Goal: Task Accomplishment & Management: Use online tool/utility

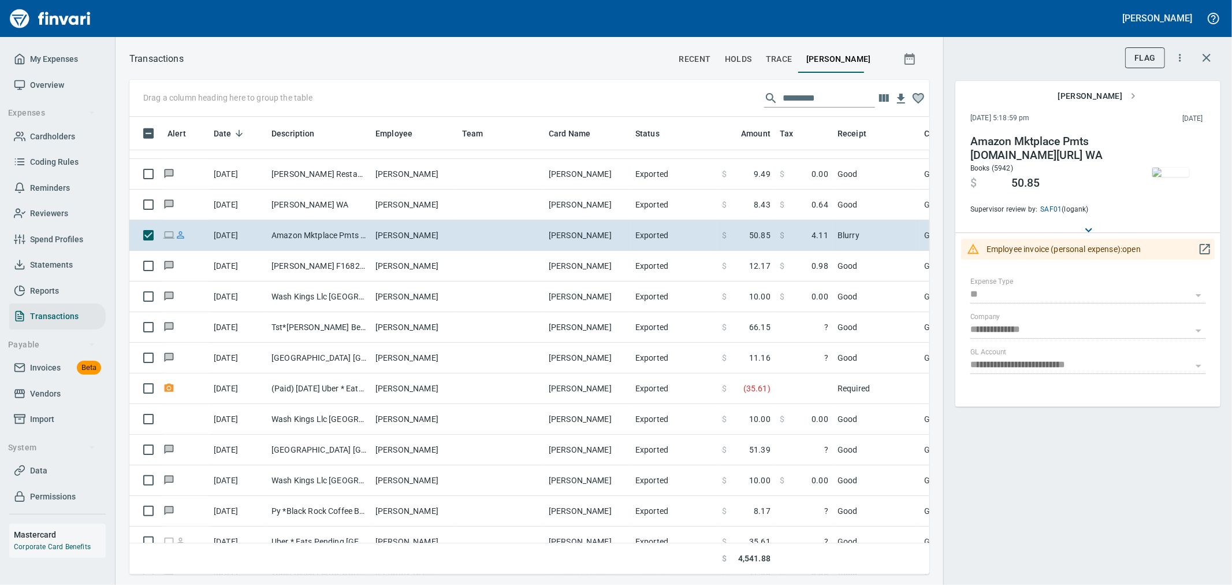
scroll to position [437, 781]
click at [50, 404] on span "Import" at bounding box center [42, 419] width 24 height 14
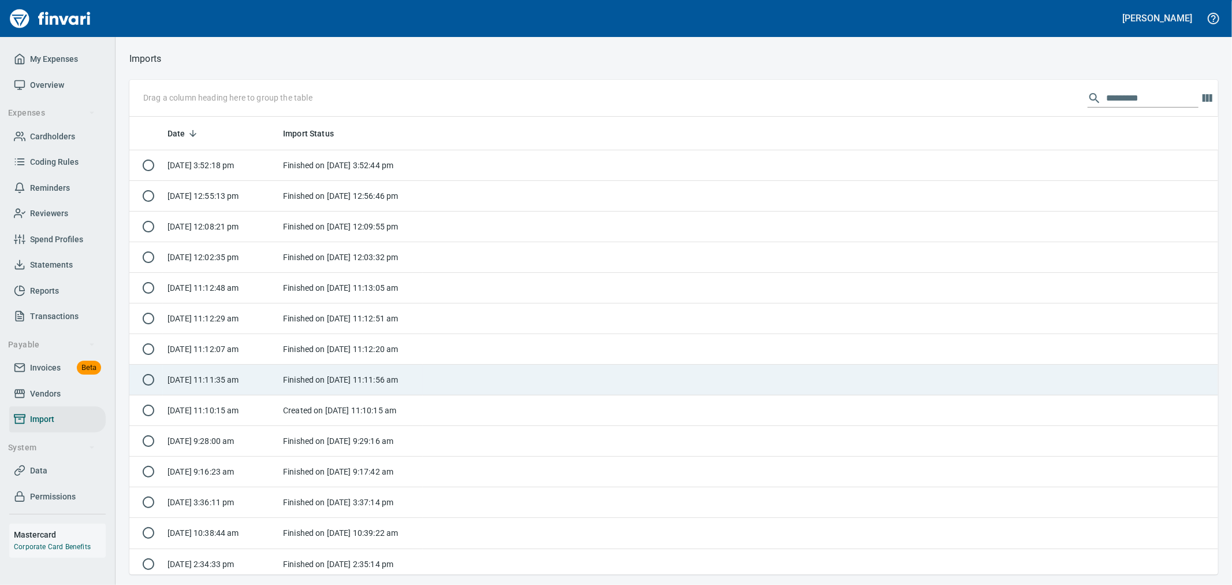
scroll to position [448, 1070]
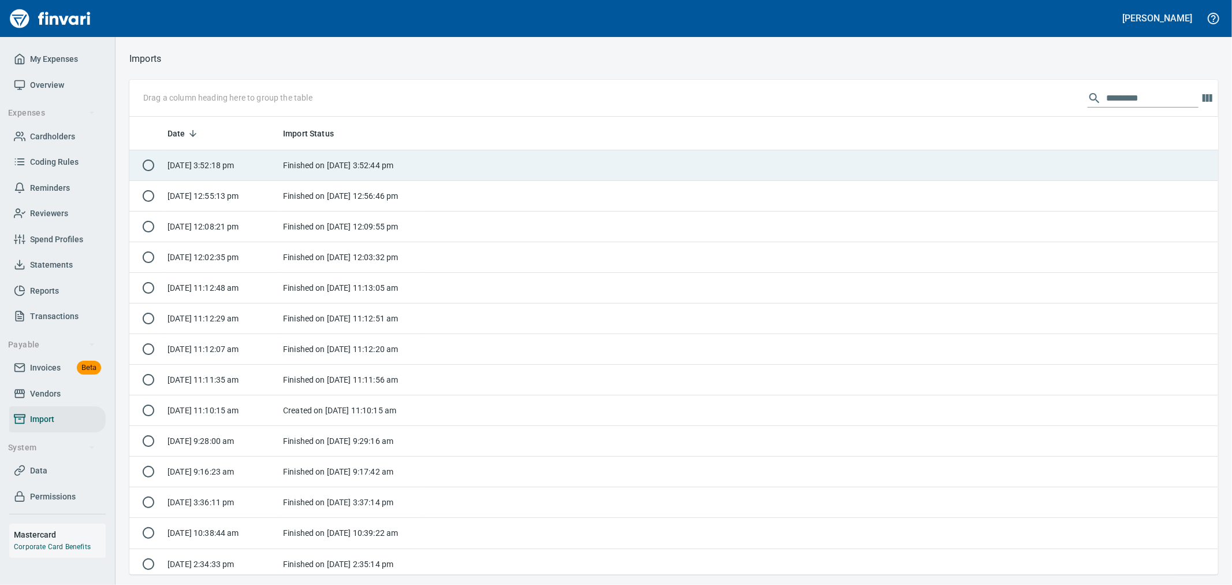
click at [370, 173] on td "Finished on [DATE] 3:52:44 pm" at bounding box center [350, 165] width 144 height 31
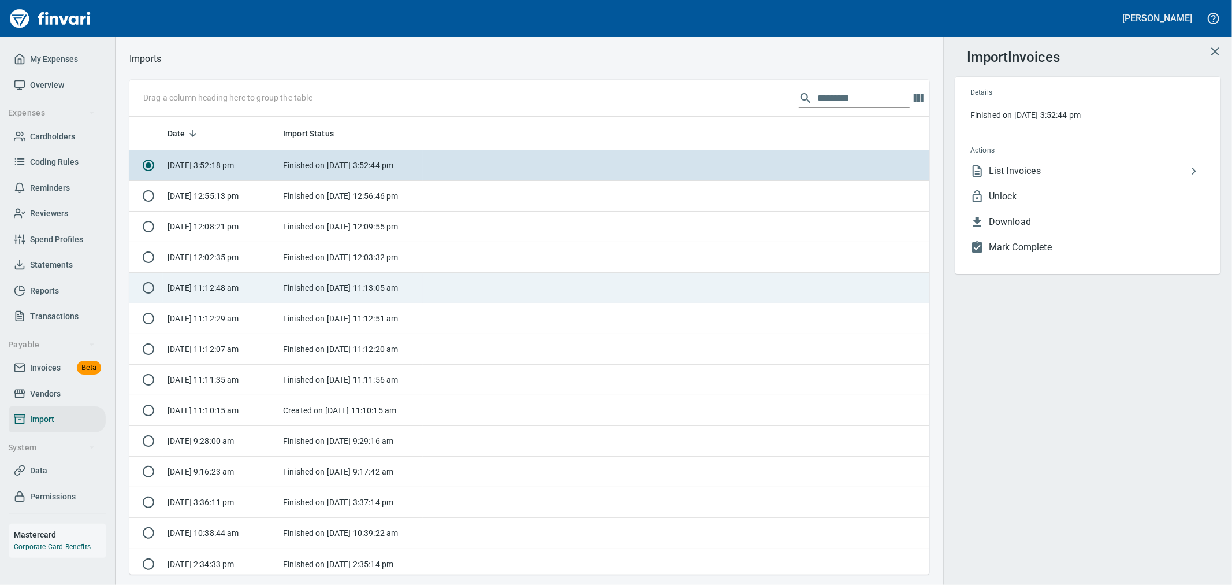
scroll to position [448, 781]
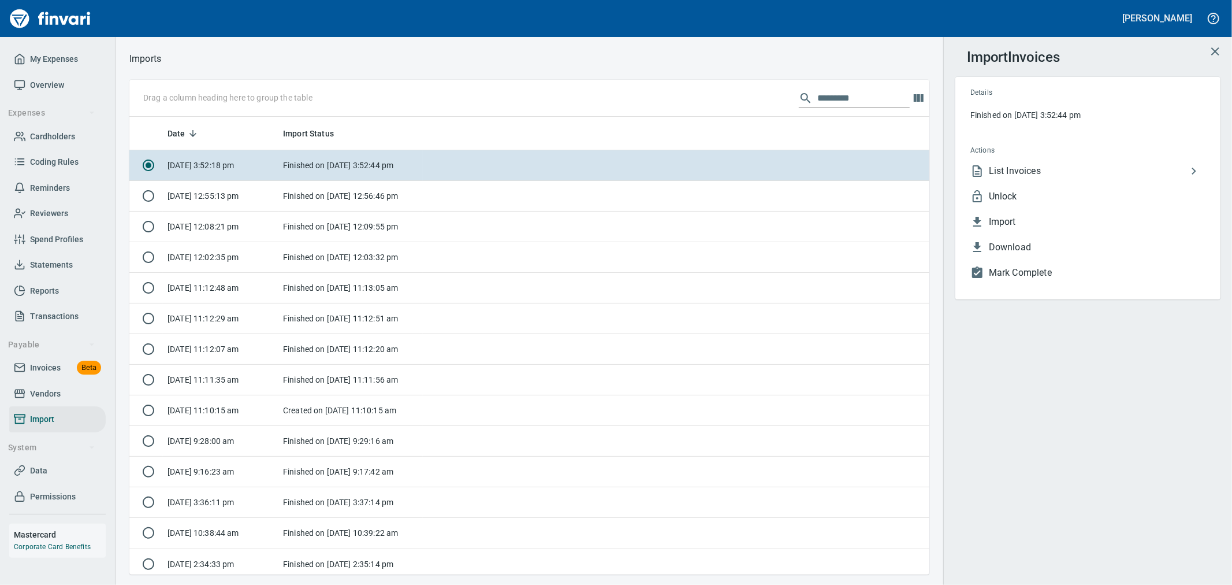
click at [821, 196] on span "Unlock" at bounding box center [1097, 196] width 217 height 14
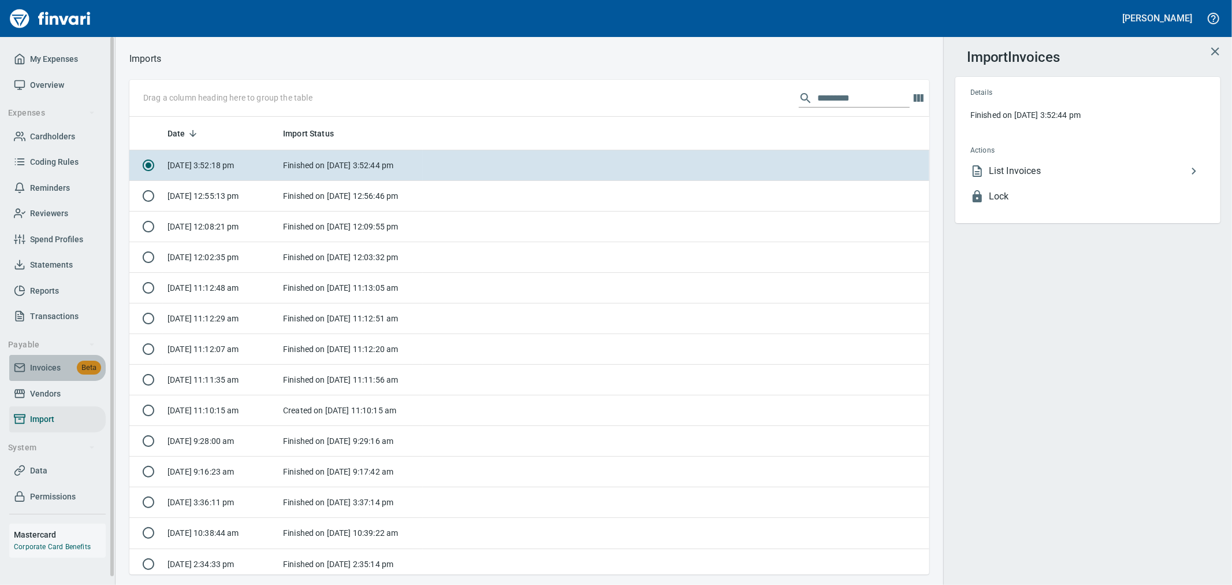
click at [46, 361] on span "Invoices" at bounding box center [45, 368] width 31 height 14
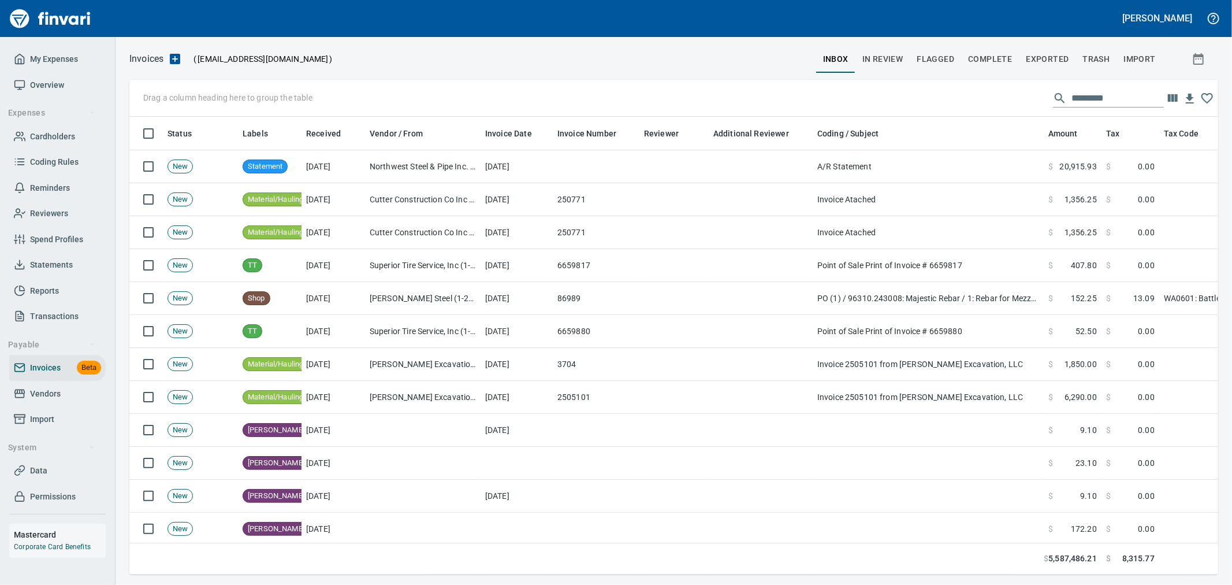
scroll to position [438, 1070]
click at [821, 56] on span "Complete" at bounding box center [990, 59] width 44 height 14
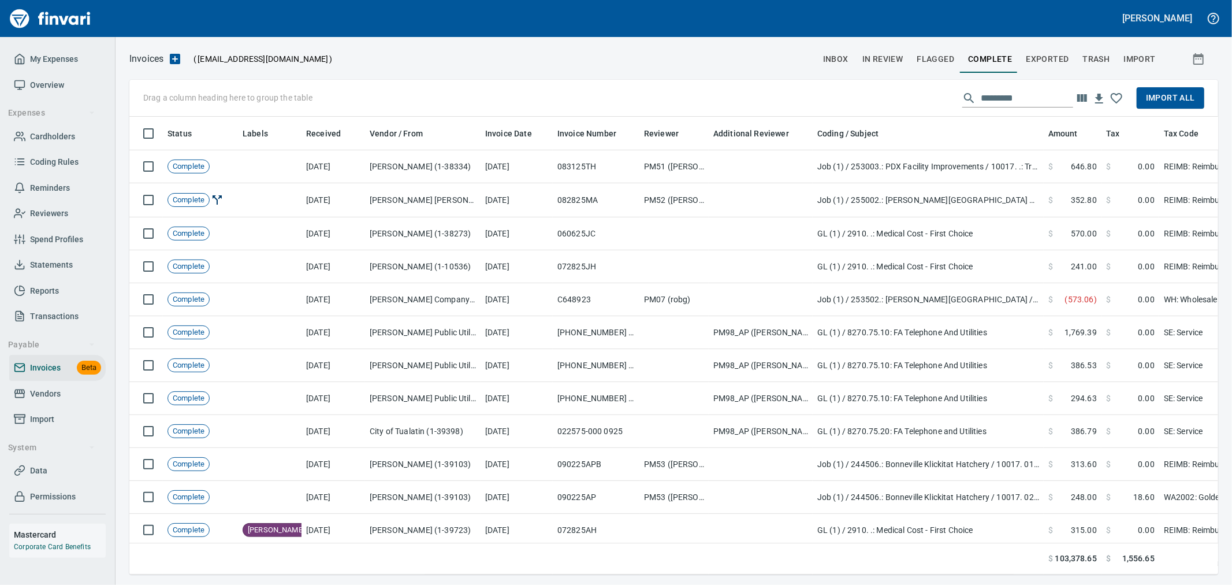
scroll to position [438, 1070]
click at [821, 100] on input "text" at bounding box center [1027, 98] width 92 height 18
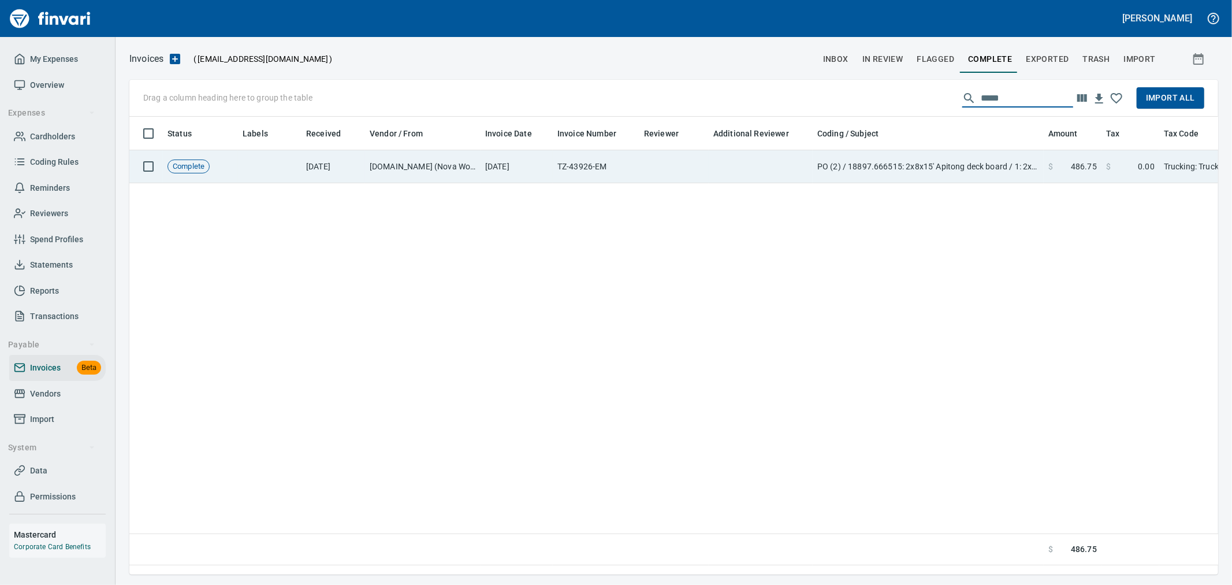
type input "*****"
click at [821, 157] on td "PO (2) / 18897.666515: 2x8x15' Apitong deck board / 1: 2x8x15' Apitong deck boa…" at bounding box center [928, 166] width 231 height 33
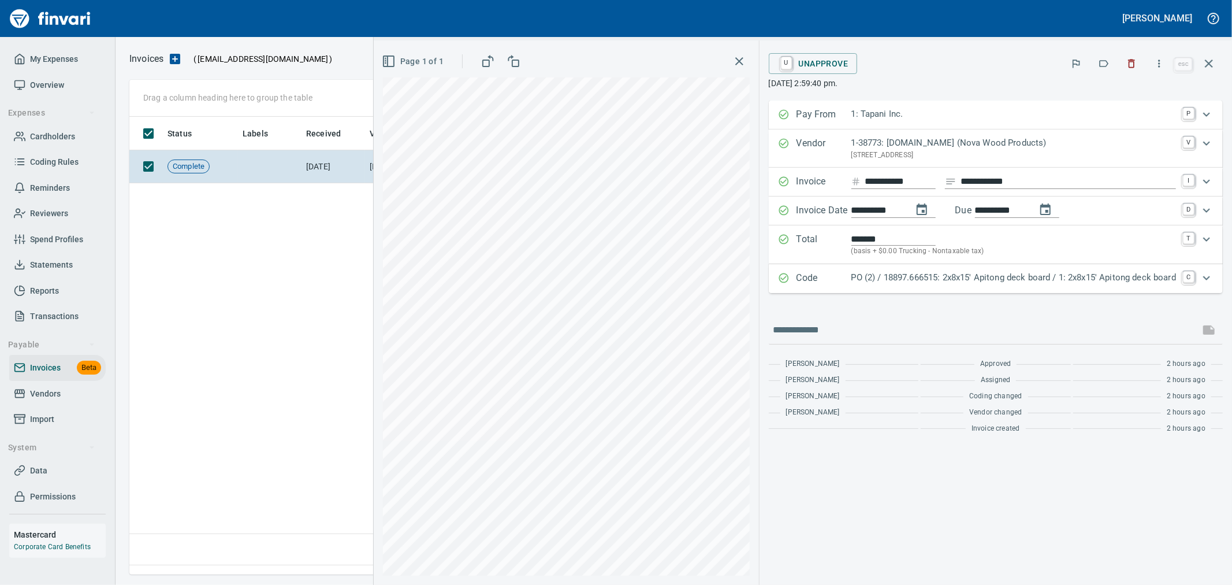
click at [821, 277] on p "PO (2) / 18897.666515: 2x8x15' Apitong deck board / 1: 2x8x15' Apitong deck boa…" at bounding box center [1014, 277] width 325 height 13
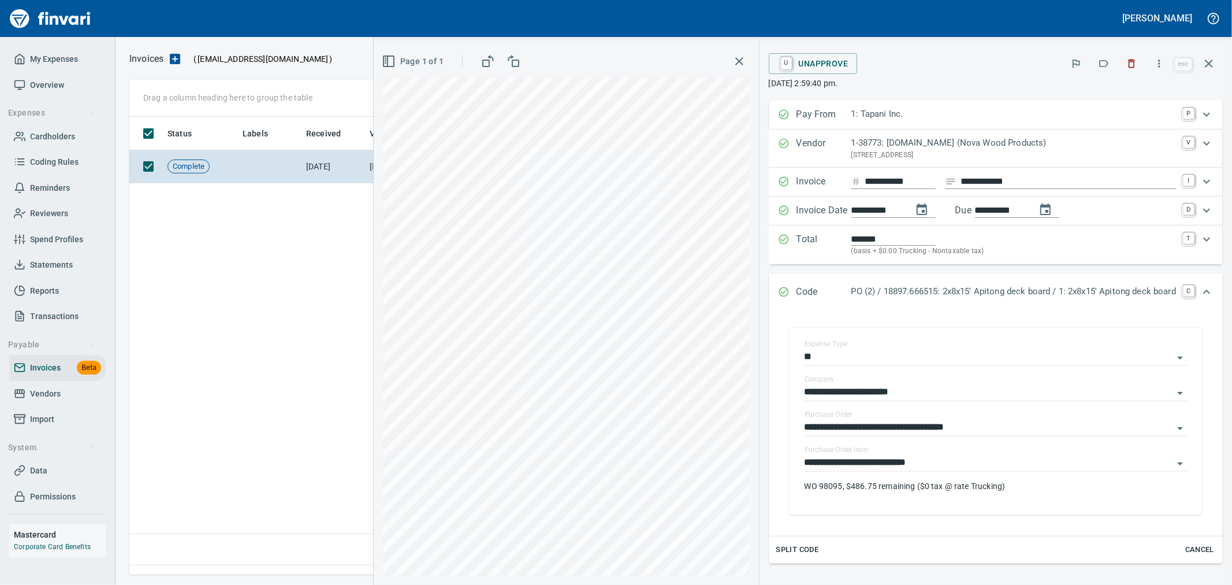
click at [821, 122] on div "1: Tapani Inc." at bounding box center [1014, 114] width 325 height 15
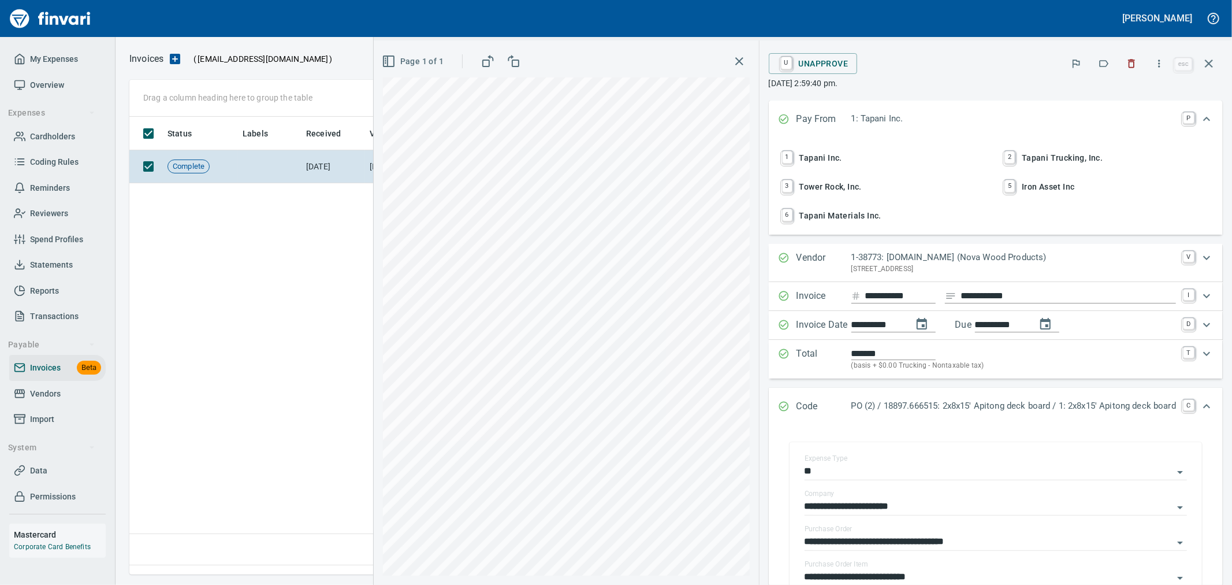
click at [821, 153] on span "2 Tapani Trucking, Inc." at bounding box center [1107, 158] width 211 height 20
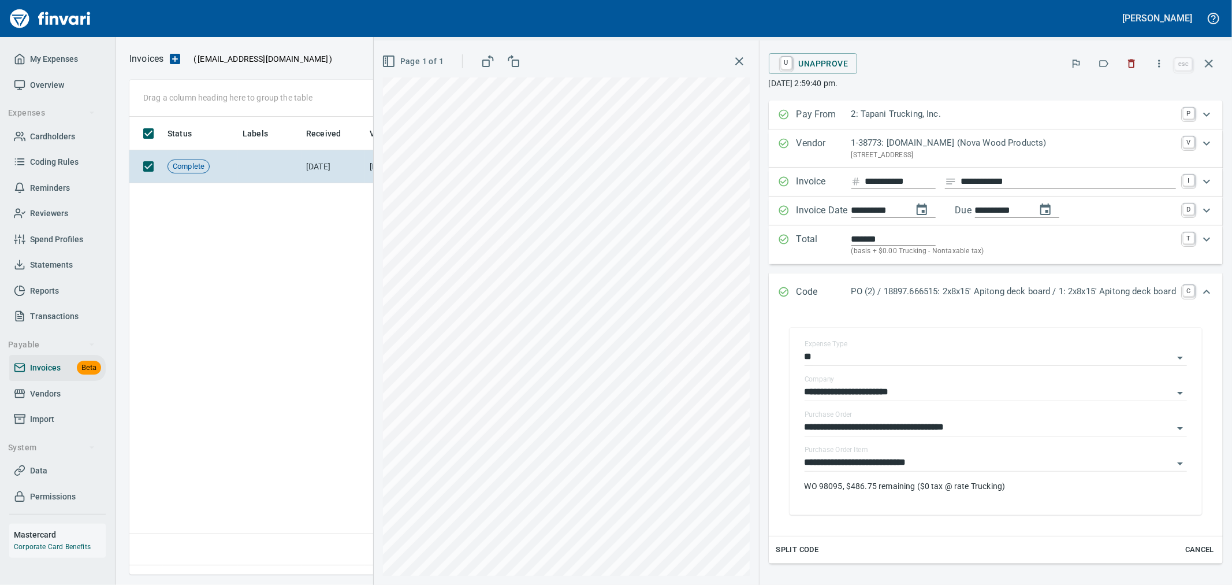
click at [821, 296] on p "PO (2) / 18897.666515: 2x8x15' Apitong deck board / 1: 2x8x15' Apitong deck boa…" at bounding box center [1014, 291] width 325 height 13
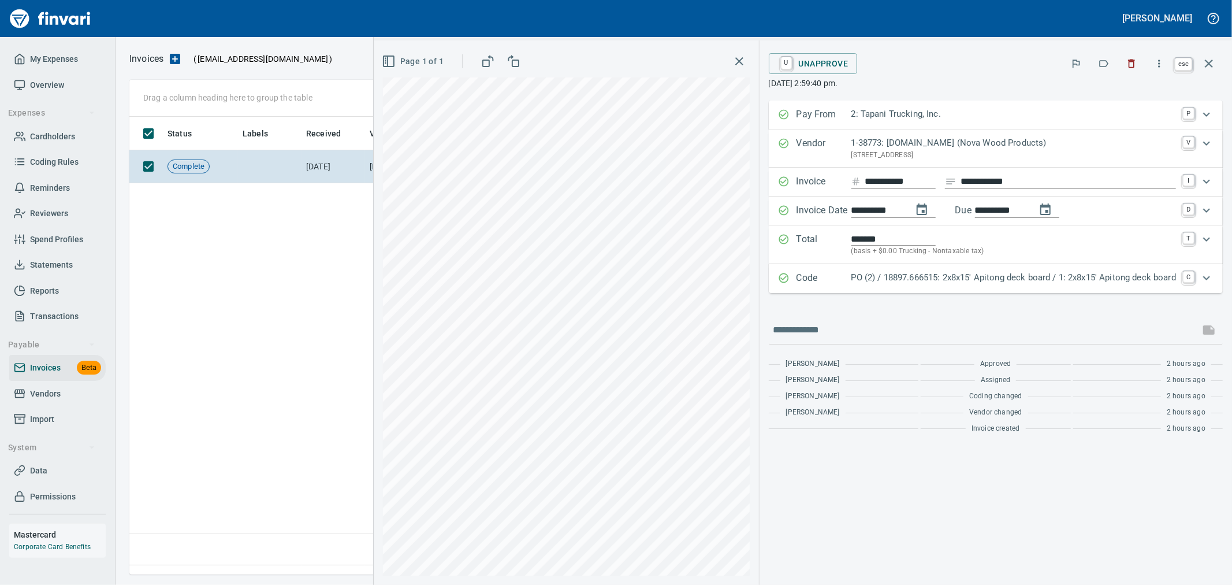
scroll to position [438, 1079]
click at [821, 65] on icon "button" at bounding box center [1209, 64] width 14 height 14
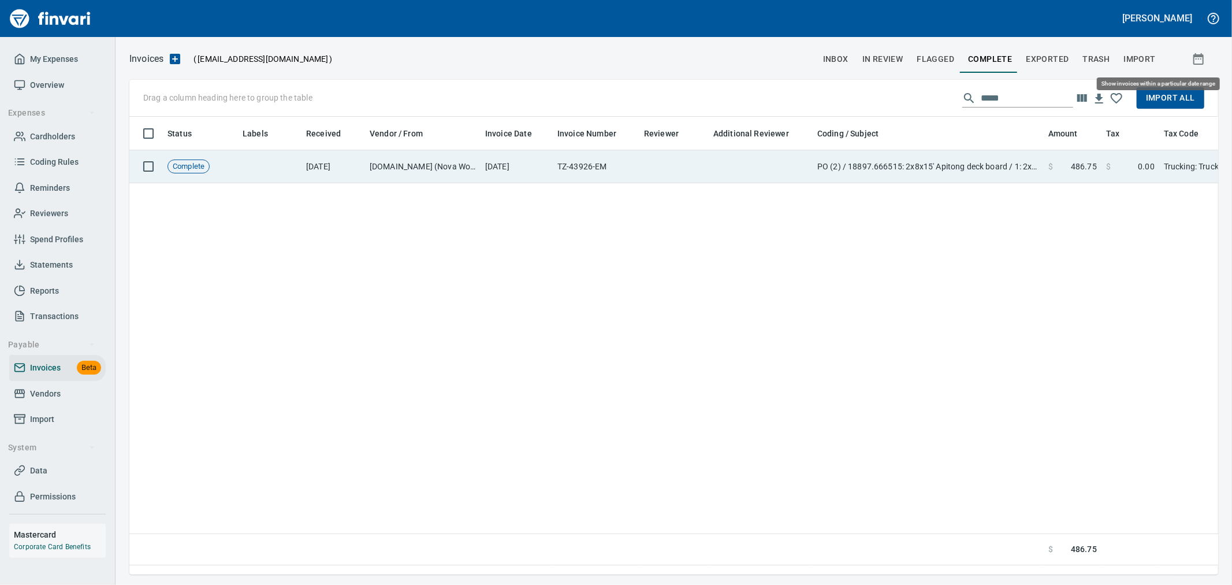
scroll to position [438, 1079]
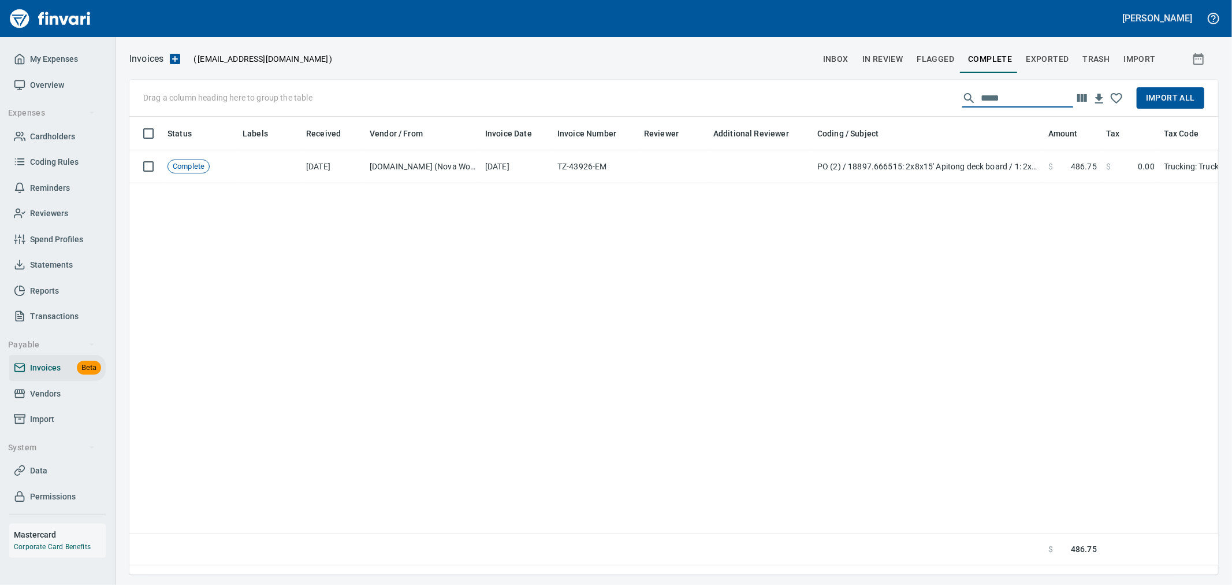
drag, startPoint x: 1012, startPoint y: 94, endPoint x: 857, endPoint y: 72, distance: 157.0
click at [821, 72] on div "Invoices ( [EMAIL_ADDRESS][DOMAIN_NAME] ) inbox In Review Flagged Complete Expo…" at bounding box center [674, 312] width 1117 height 523
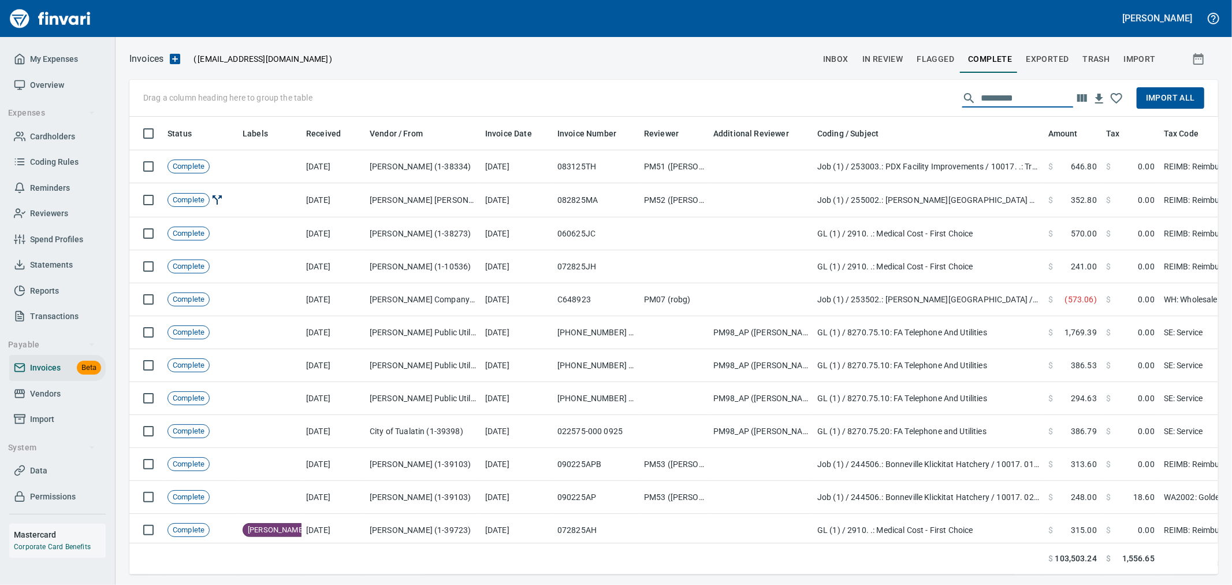
scroll to position [438, 1070]
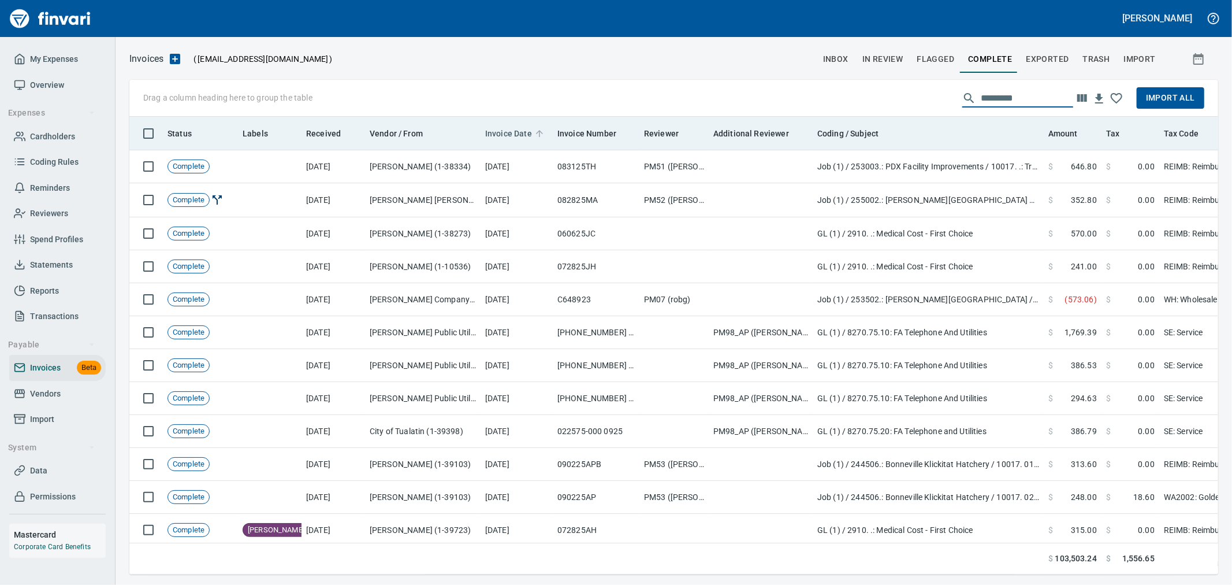
click at [504, 136] on span "Invoice Date" at bounding box center [508, 134] width 47 height 14
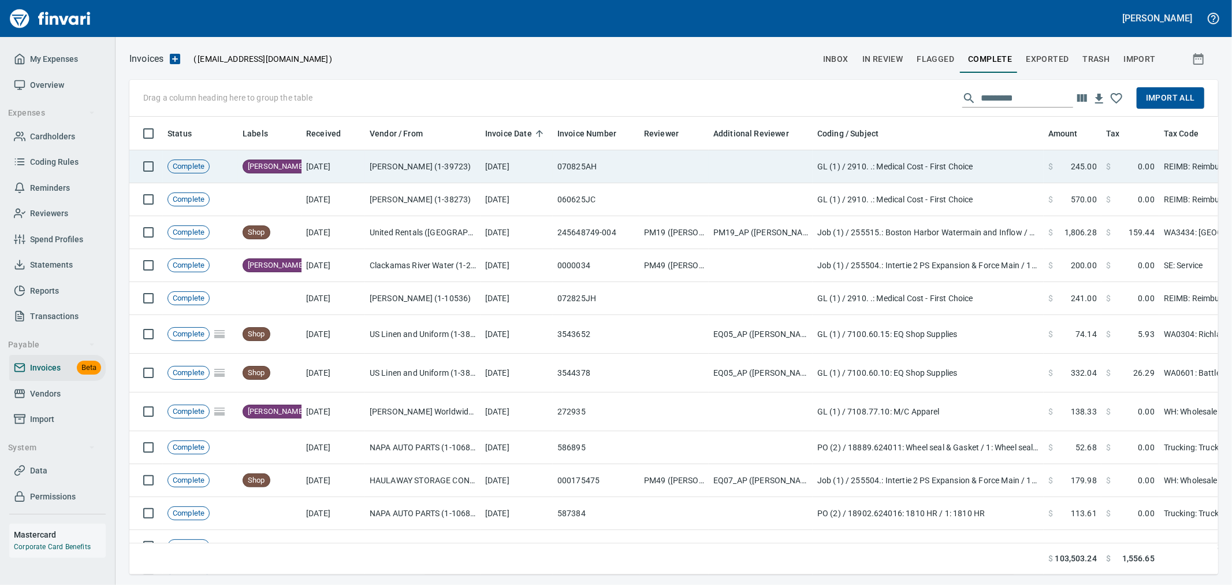
click at [506, 173] on td "[DATE]" at bounding box center [517, 166] width 72 height 33
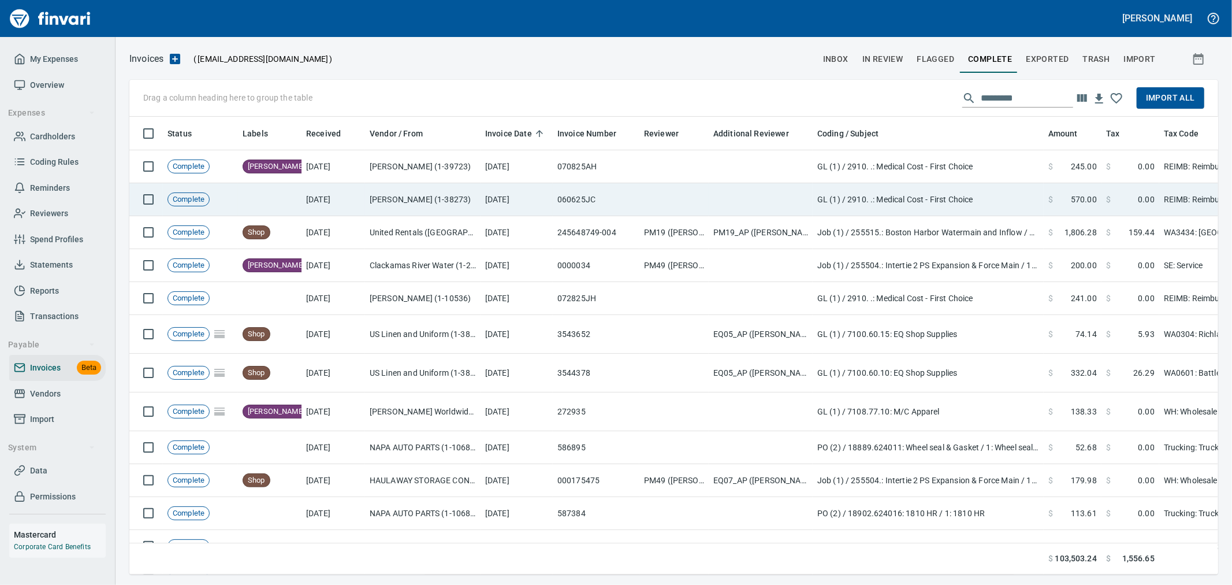
scroll to position [438, 1069]
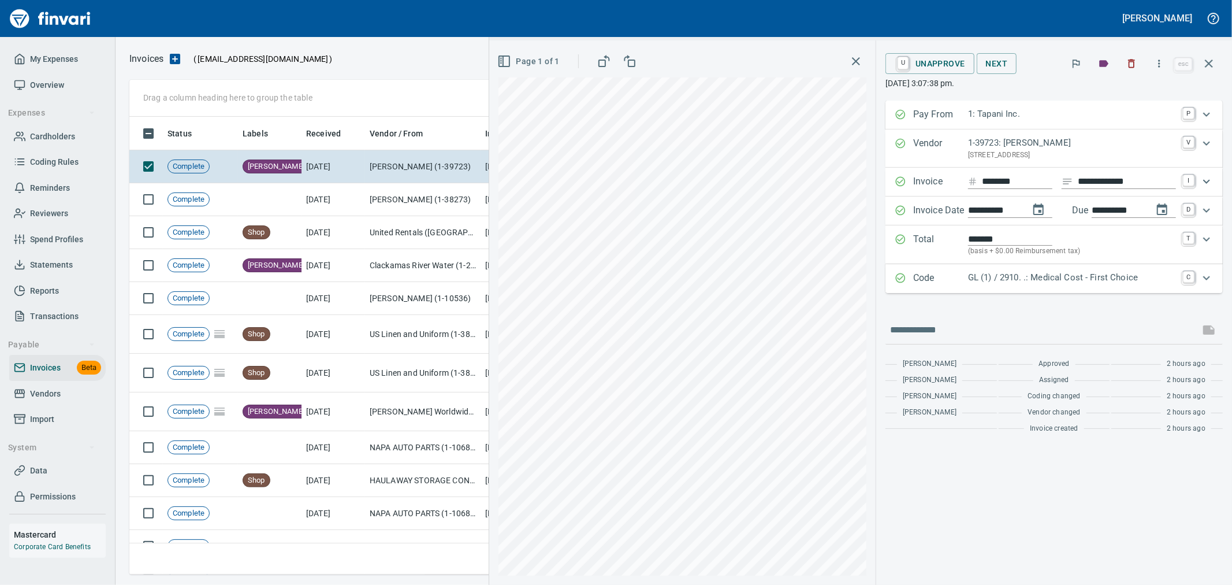
click at [821, 209] on input "**********" at bounding box center [994, 210] width 52 height 14
click at [821, 225] on div "**********" at bounding box center [860, 312] width 743 height 544
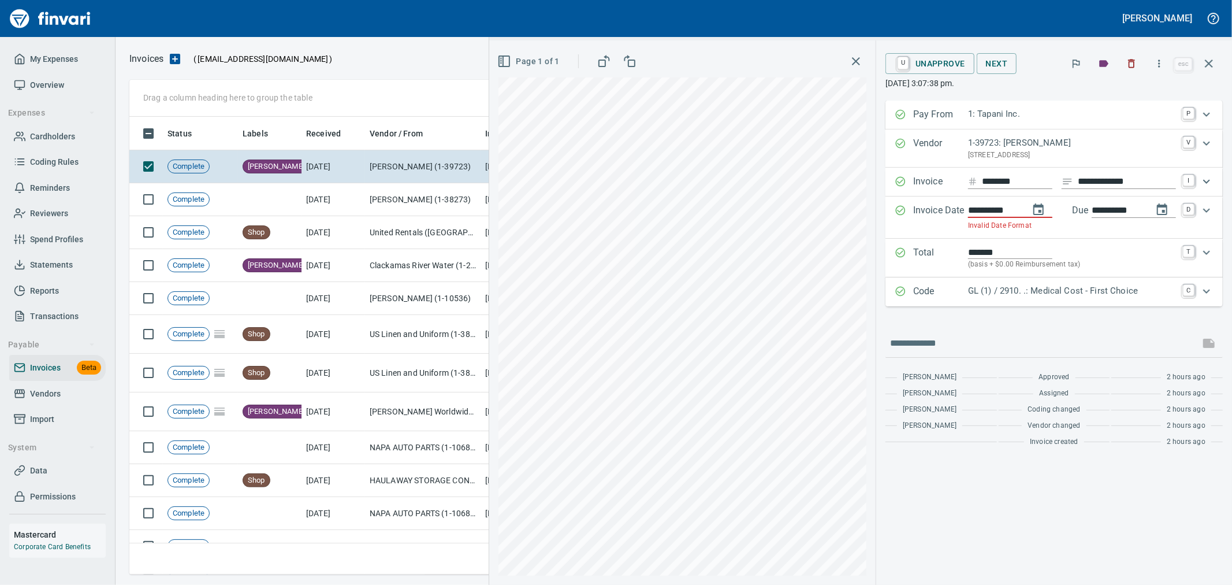
type input "**********"
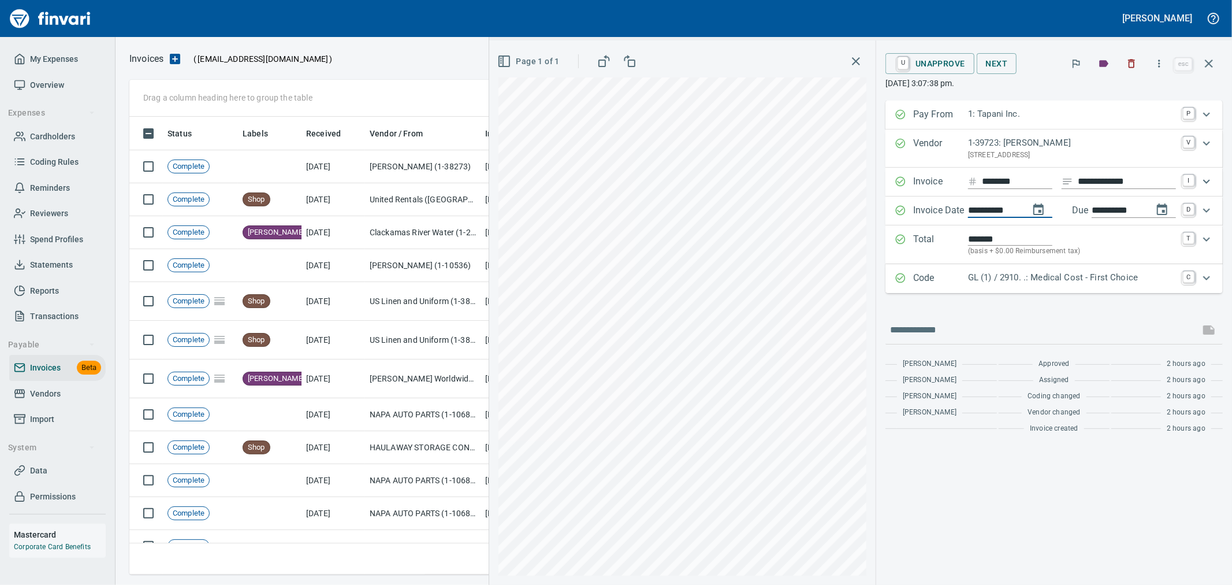
type input "**********"
click at [821, 66] on icon "button" at bounding box center [1209, 64] width 14 height 14
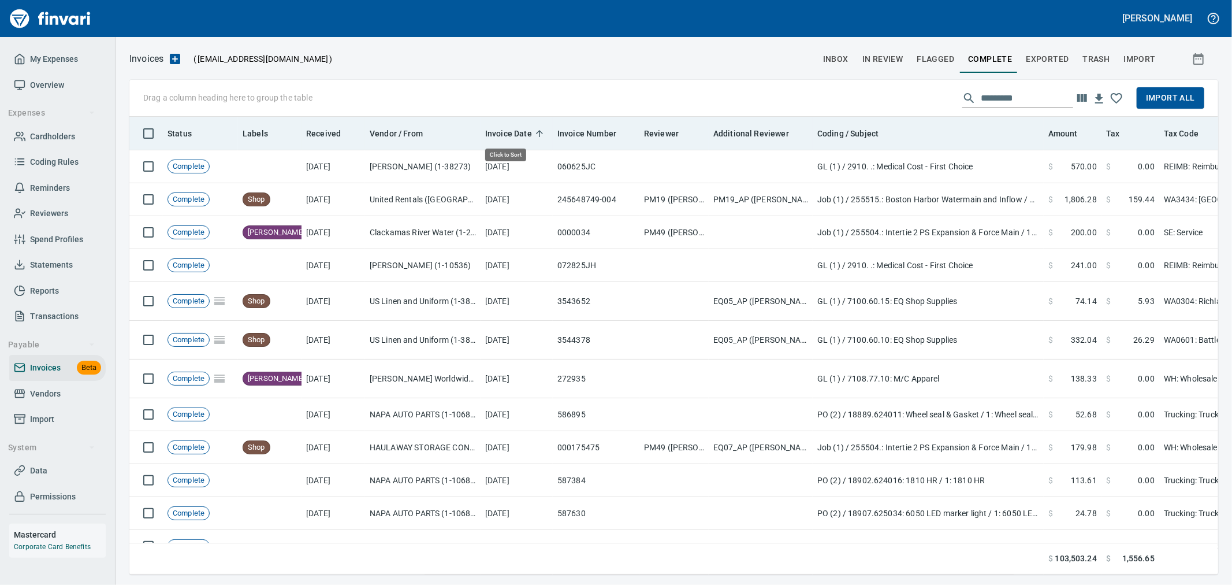
click at [499, 132] on span "Invoice Date" at bounding box center [508, 134] width 47 height 14
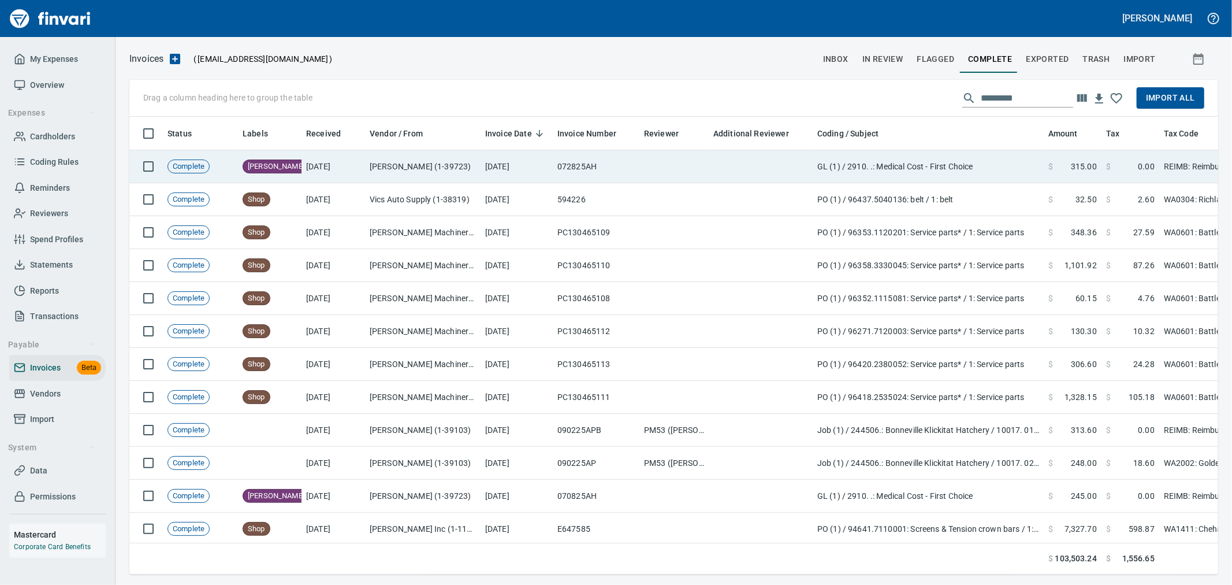
click at [508, 166] on td "[DATE]" at bounding box center [517, 166] width 72 height 33
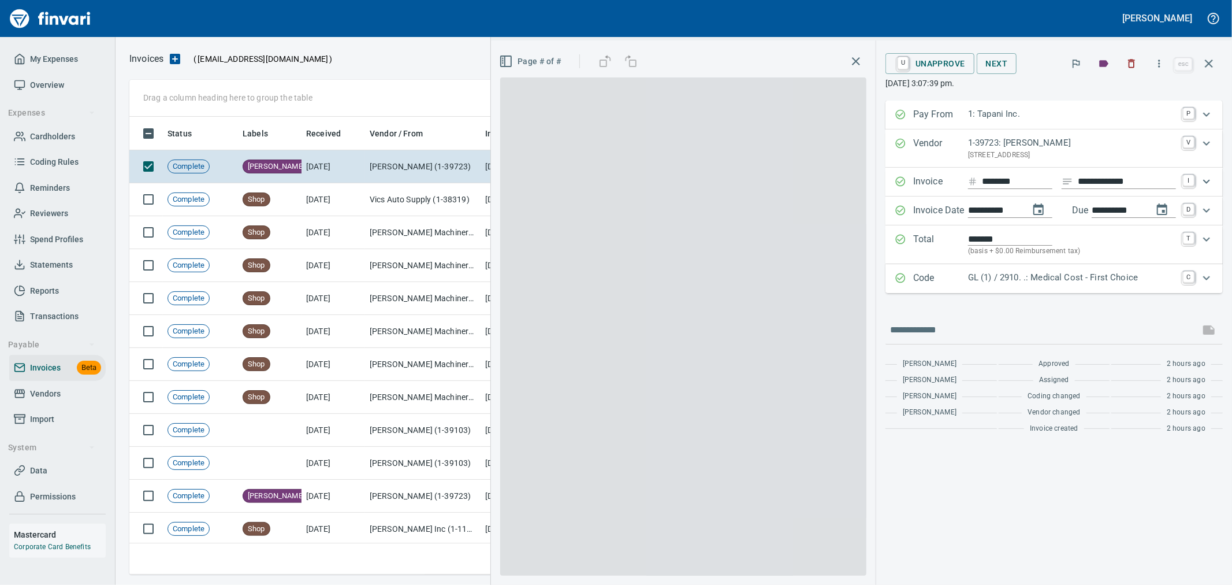
scroll to position [438, 1069]
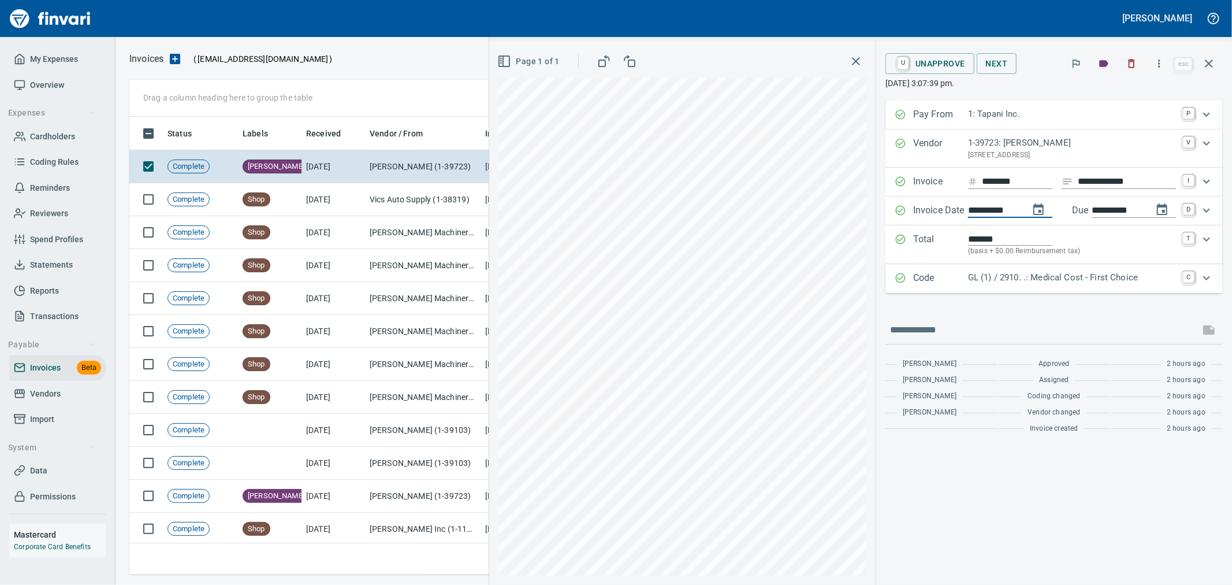
drag, startPoint x: 1017, startPoint y: 209, endPoint x: 904, endPoint y: 210, distance: 112.7
click at [821, 210] on div "**********" at bounding box center [1044, 210] width 298 height 15
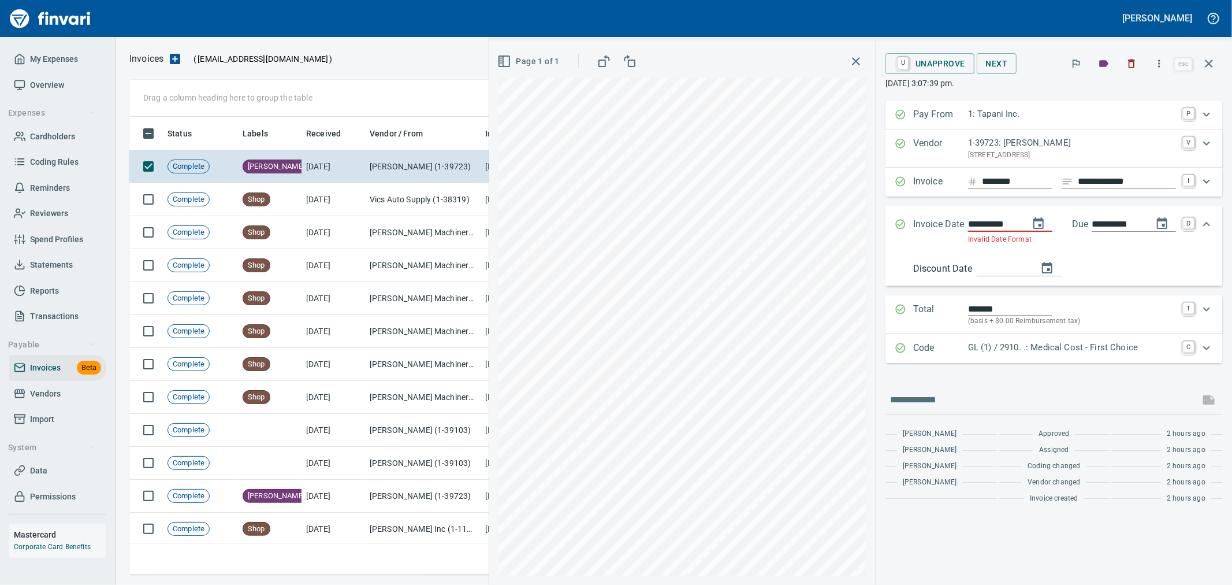
type input "**********"
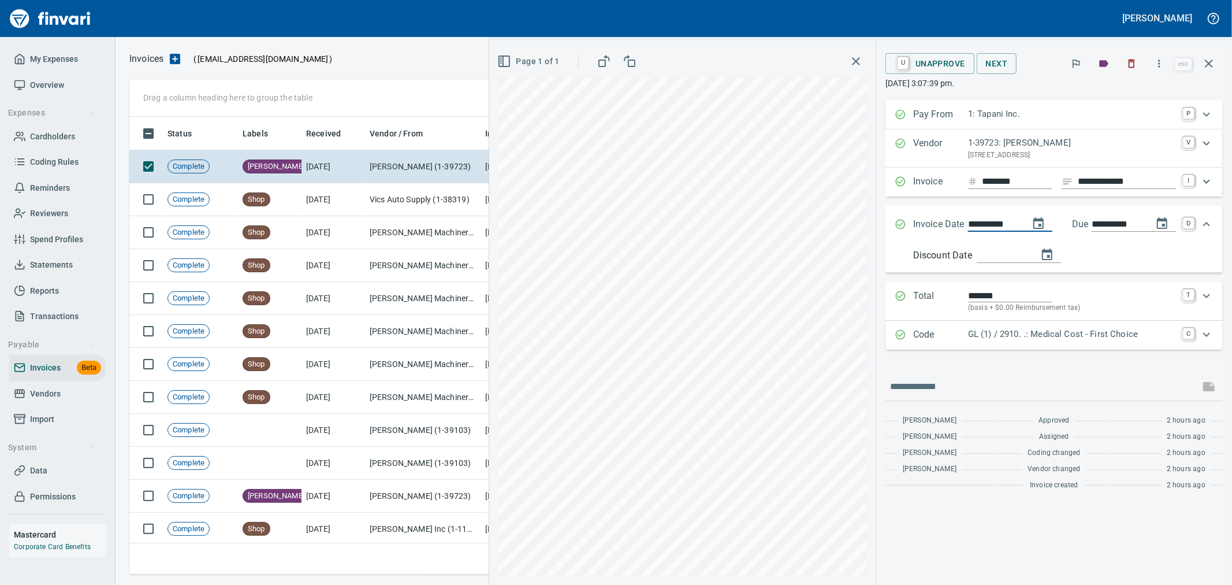
type input "**********"
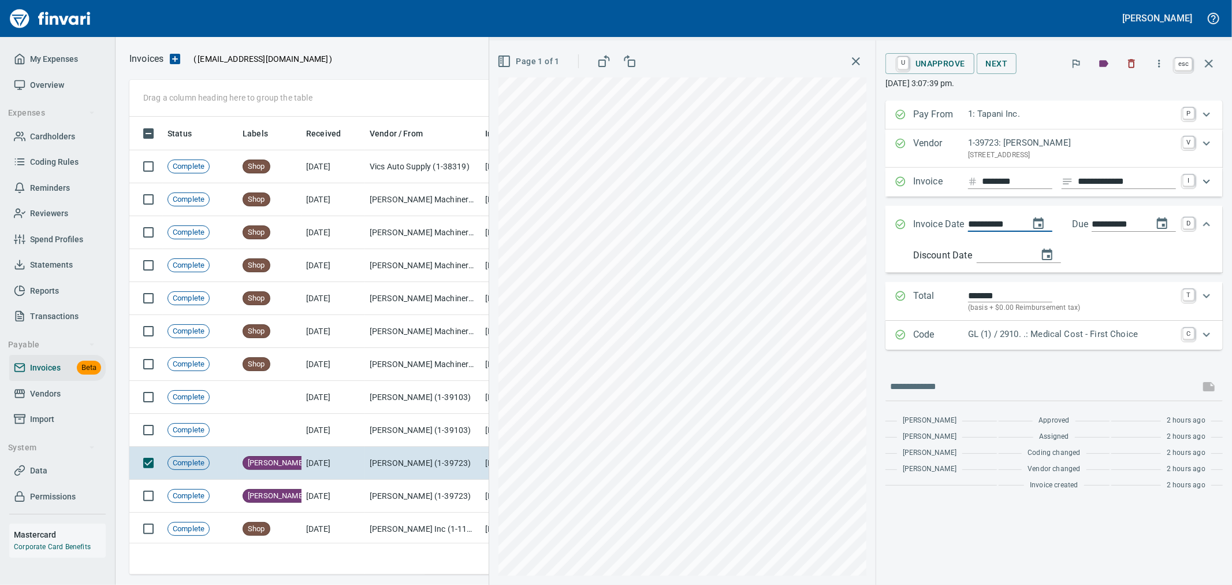
click at [821, 62] on icon "button" at bounding box center [1209, 64] width 14 height 14
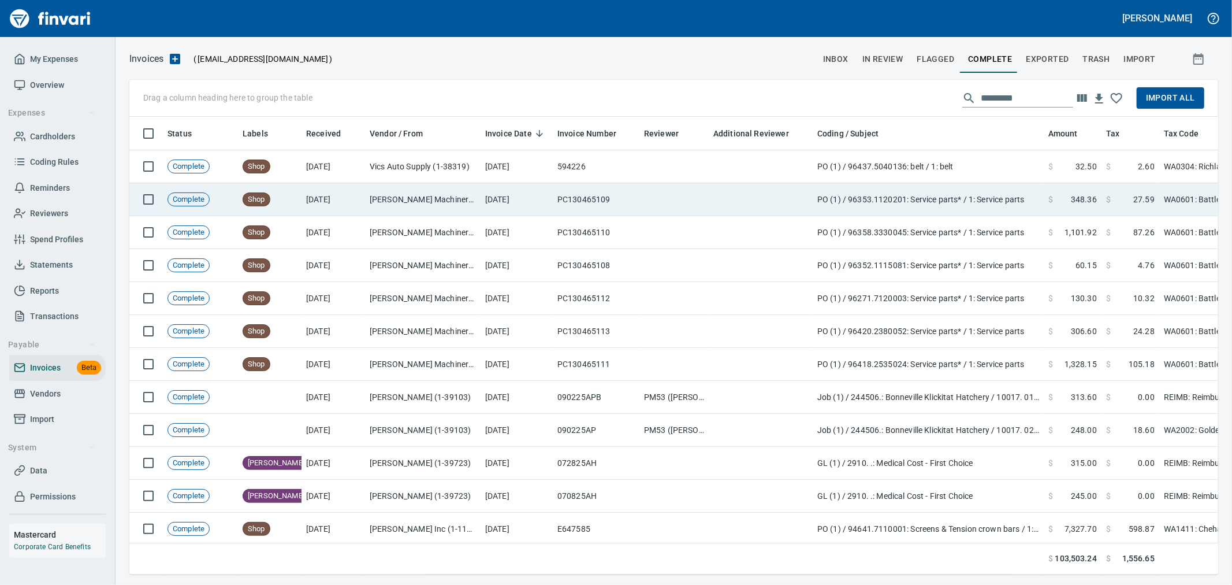
scroll to position [438, 1069]
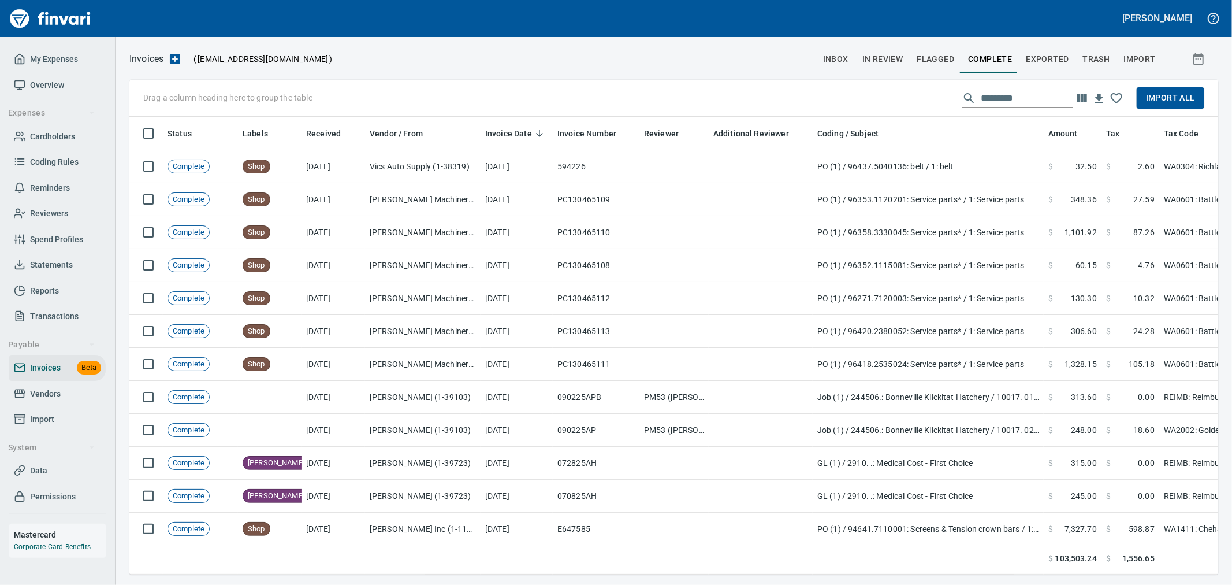
click at [821, 99] on button "Import All" at bounding box center [1171, 97] width 68 height 21
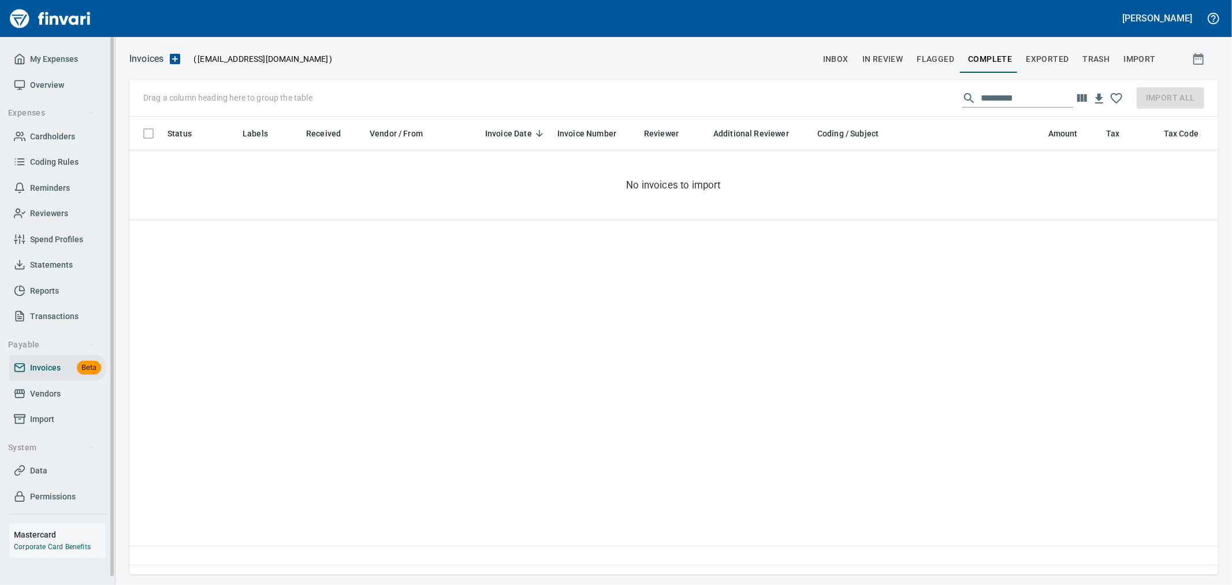
scroll to position [438, 1079]
